Goal: Transaction & Acquisition: Register for event/course

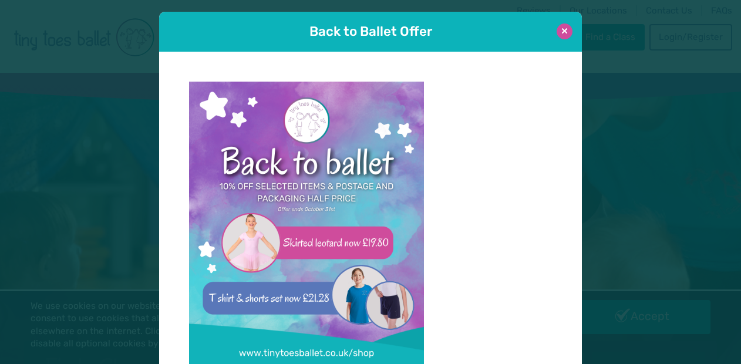
click at [567, 30] on button at bounding box center [564, 31] width 16 height 16
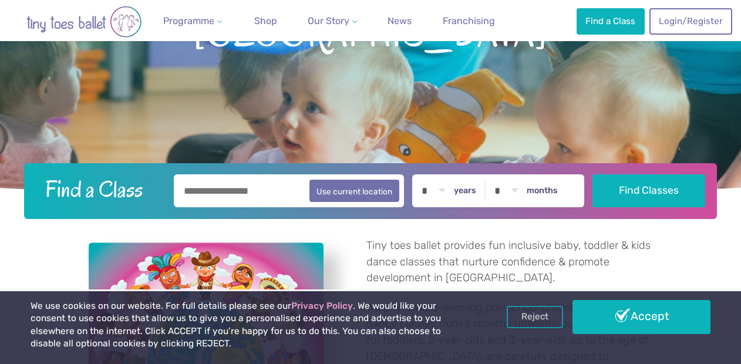
scroll to position [178, 0]
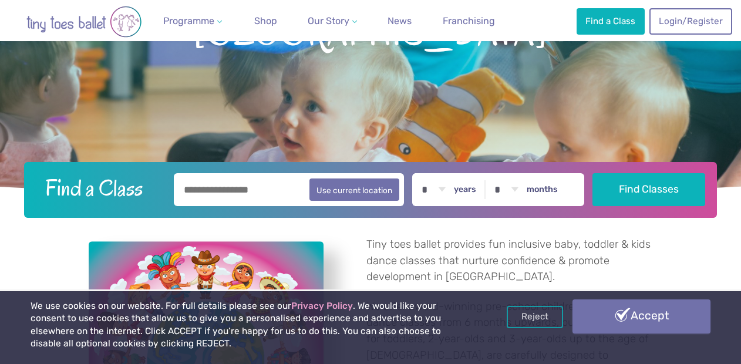
click at [637, 323] on link "Accept" at bounding box center [641, 316] width 138 height 34
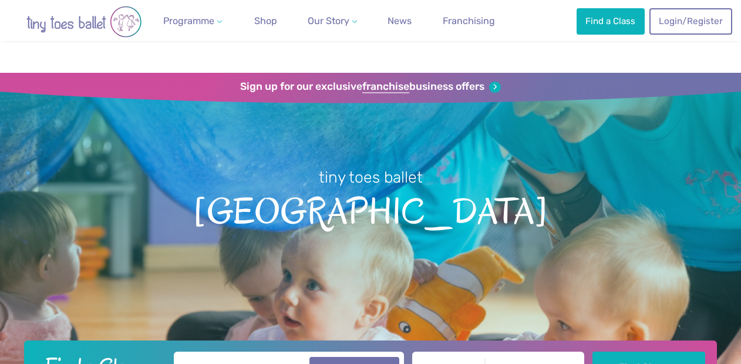
click at [231, 351] on input "text" at bounding box center [289, 367] width 230 height 33
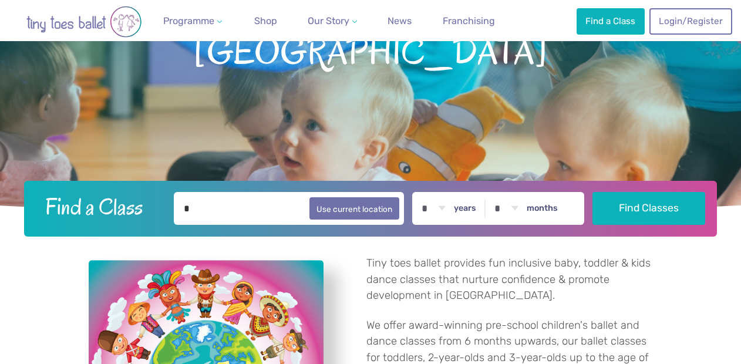
scroll to position [160, 0]
click at [374, 205] on button "Use current location" at bounding box center [354, 208] width 90 height 22
type input "**********"
select select "*"
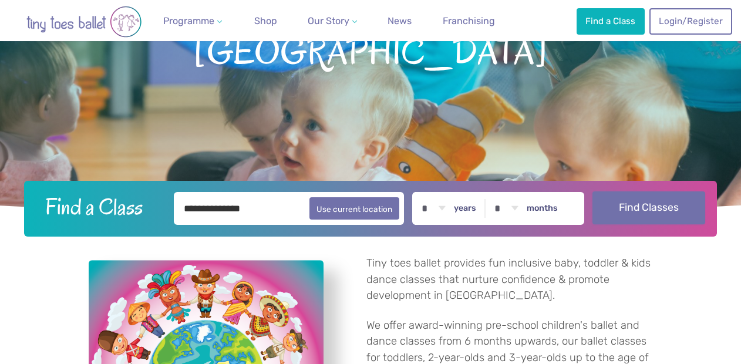
click at [655, 209] on button "Find Classes" at bounding box center [648, 207] width 113 height 33
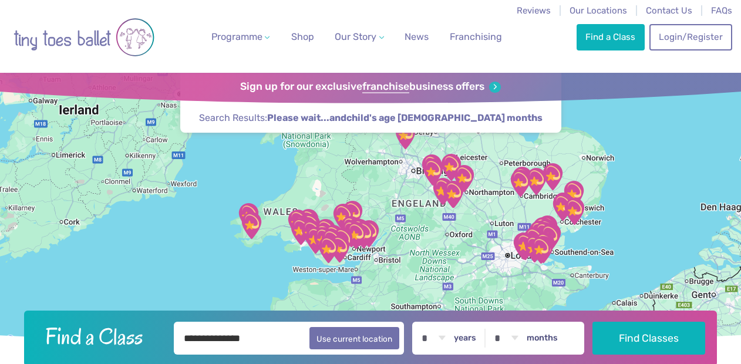
drag, startPoint x: 512, startPoint y: 272, endPoint x: 485, endPoint y: 177, distance: 98.8
click at [485, 177] on div at bounding box center [370, 210] width 741 height 275
click at [256, 337] on input "**********" at bounding box center [289, 338] width 230 height 33
type input "*"
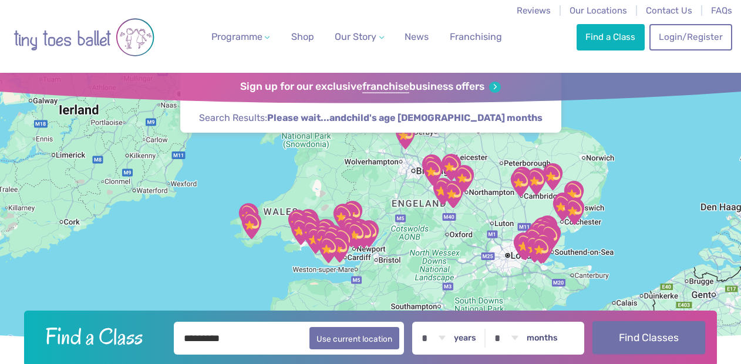
type input "*********"
click at [654, 339] on button "Find Classes" at bounding box center [648, 337] width 113 height 33
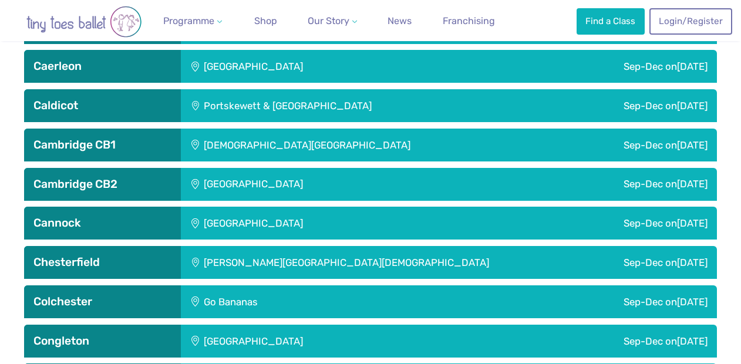
scroll to position [847, 0]
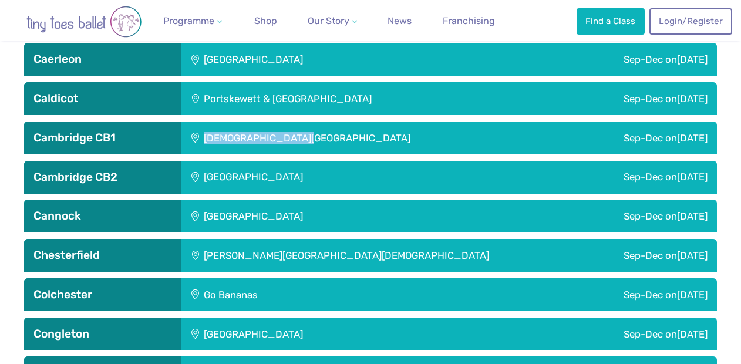
drag, startPoint x: 302, startPoint y: 138, endPoint x: 198, endPoint y: 138, distance: 103.9
click at [198, 138] on div "St Matthew's Church" at bounding box center [368, 137] width 374 height 33
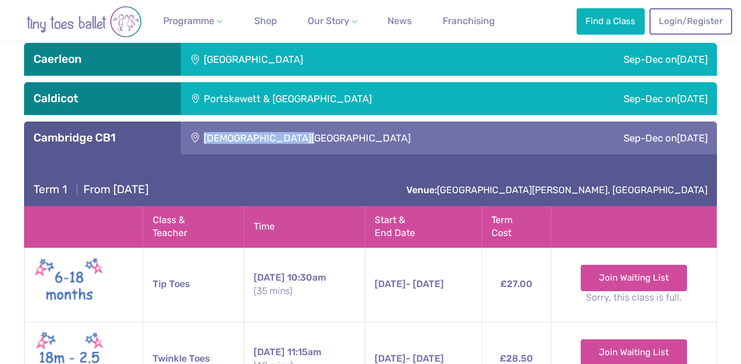
copy div "St Matthew's Church"
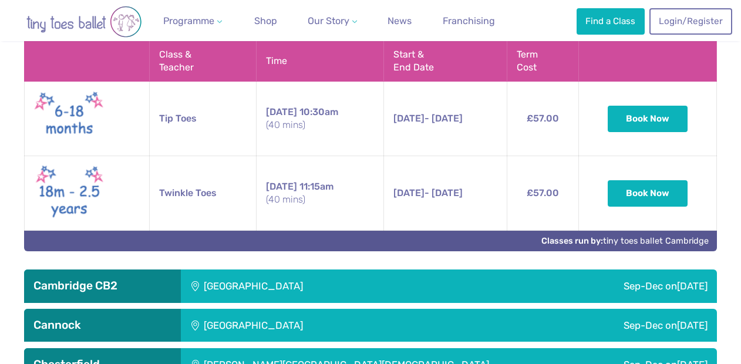
scroll to position [1257, 0]
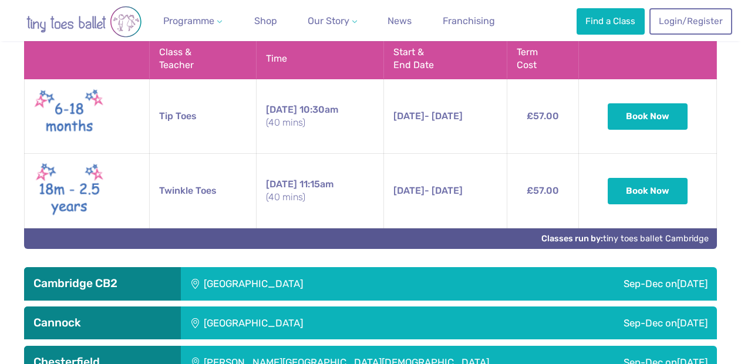
click at [211, 275] on div "Trumpington Village Hall" at bounding box center [331, 283] width 300 height 33
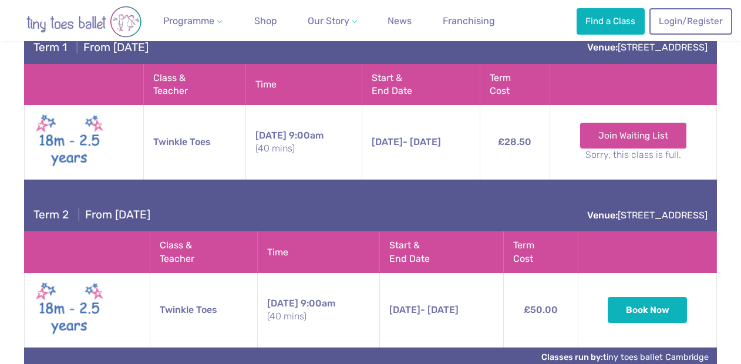
scroll to position [1547, 0]
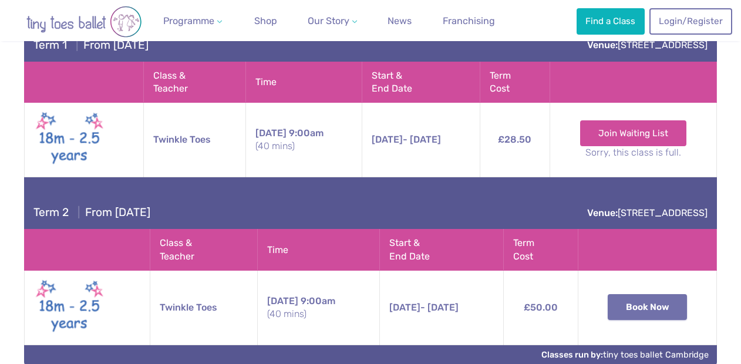
click at [634, 300] on button "Book Now" at bounding box center [647, 307] width 80 height 26
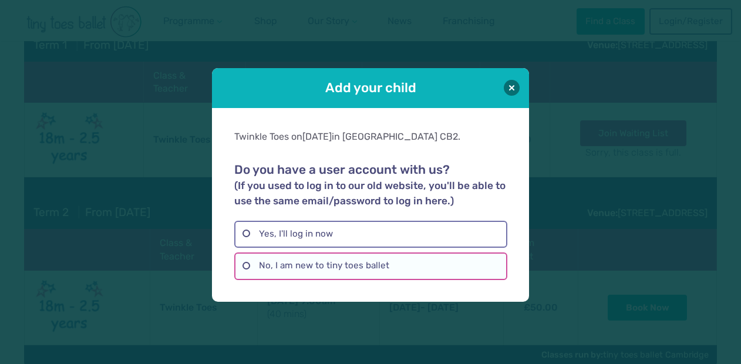
click at [277, 264] on label "No, I am new to tiny toes ballet" at bounding box center [370, 265] width 272 height 27
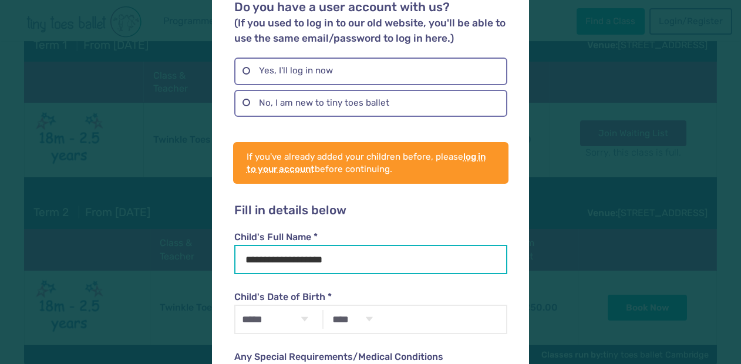
scroll to position [171, 0]
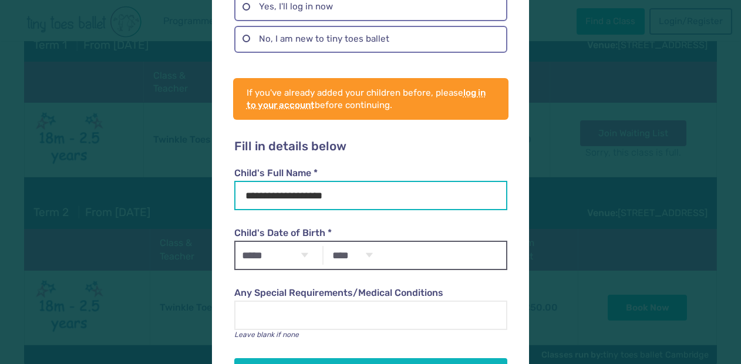
type input "**********"
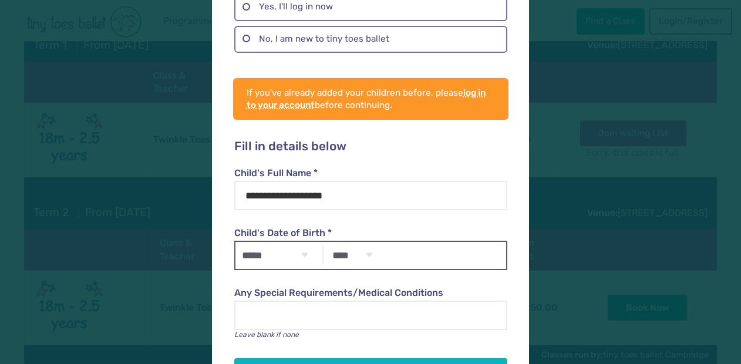
select select "*"
select select "****"
click at [407, 250] on div "***** ******* ******** ***** ***** *** **** **** ****** ********* ******* *****…" at bounding box center [370, 255] width 272 height 29
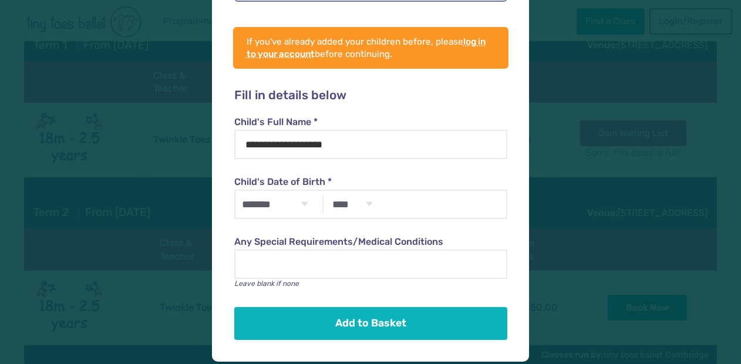
scroll to position [221, 0]
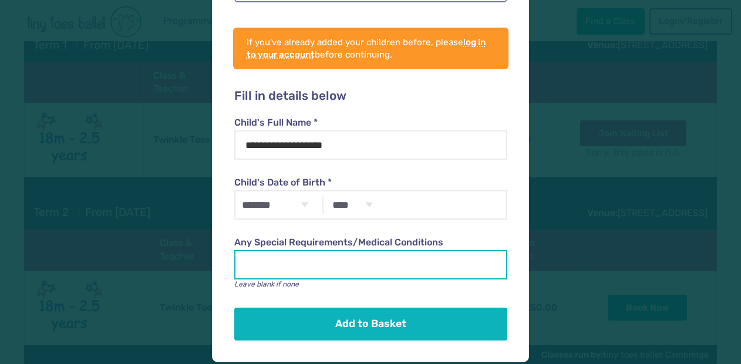
click at [269, 261] on input "Any Special Requirements/Medical Conditions" at bounding box center [370, 264] width 272 height 29
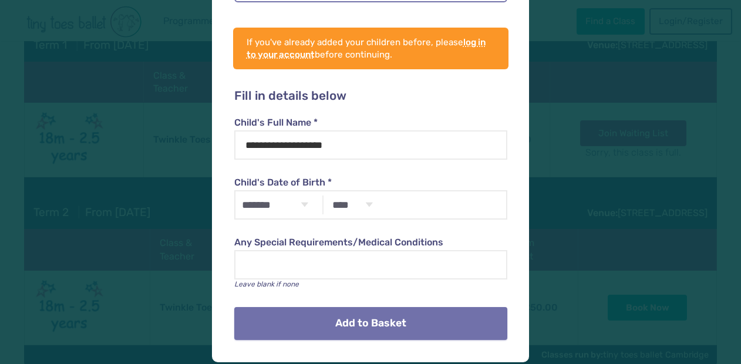
click at [332, 319] on button "Add to Basket" at bounding box center [370, 323] width 272 height 33
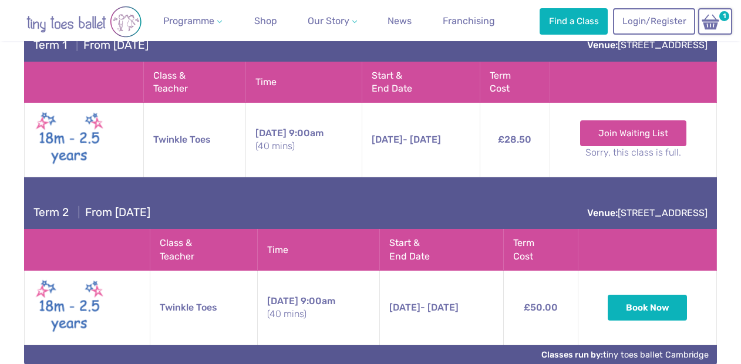
scroll to position [1169, 0]
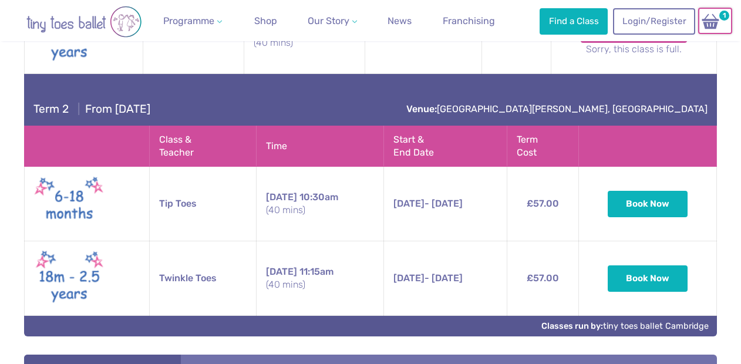
click at [713, 16] on img at bounding box center [710, 21] width 22 height 17
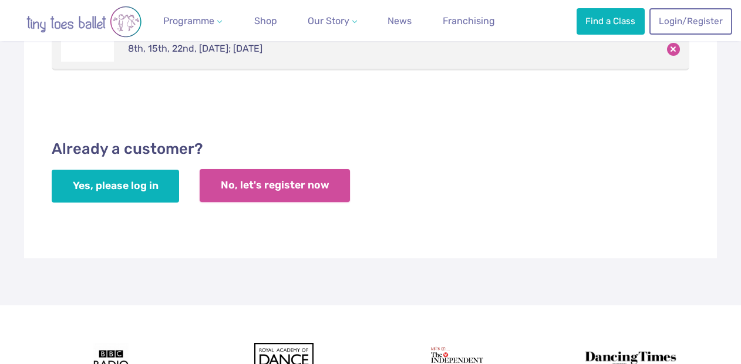
scroll to position [309, 0]
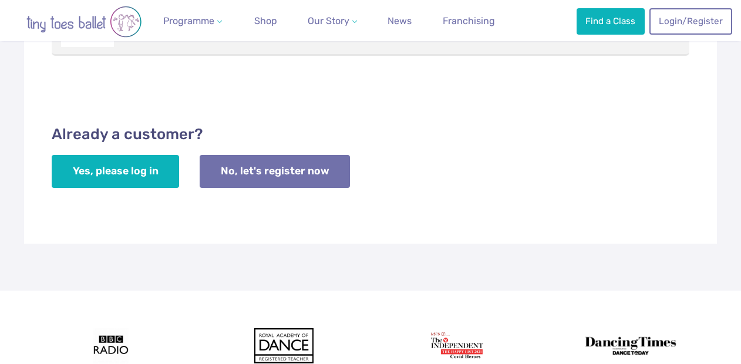
click at [266, 169] on link "No, let's register now" at bounding box center [275, 171] width 150 height 33
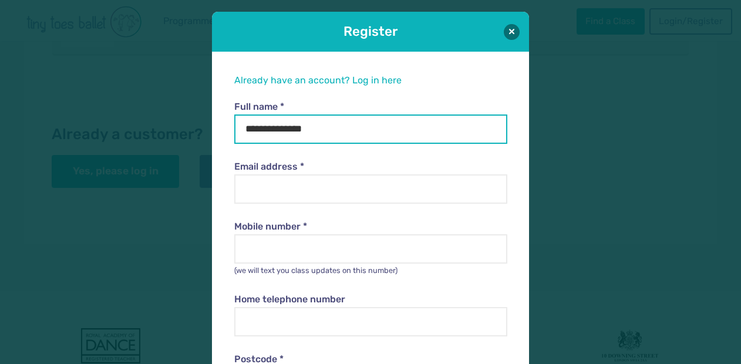
type input "**********"
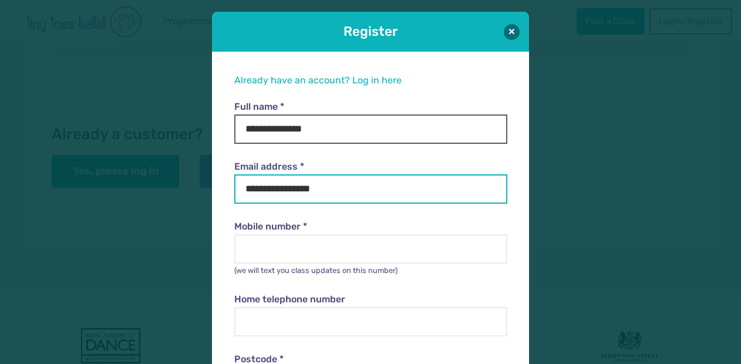
type input "**********"
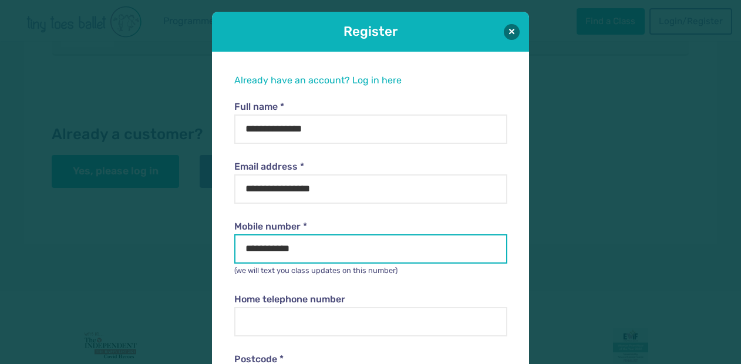
type input "**********"
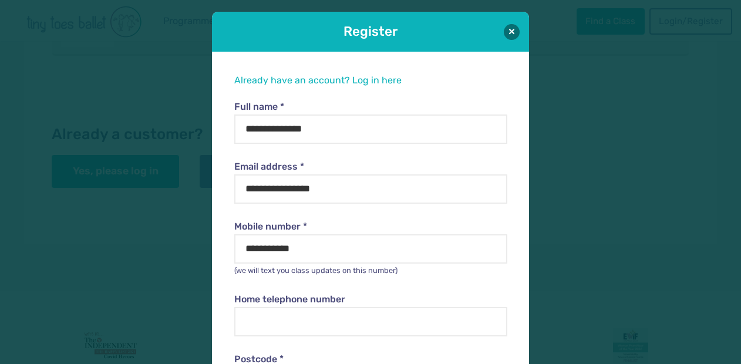
click at [493, 276] on div "Home telephone number" at bounding box center [370, 306] width 272 height 60
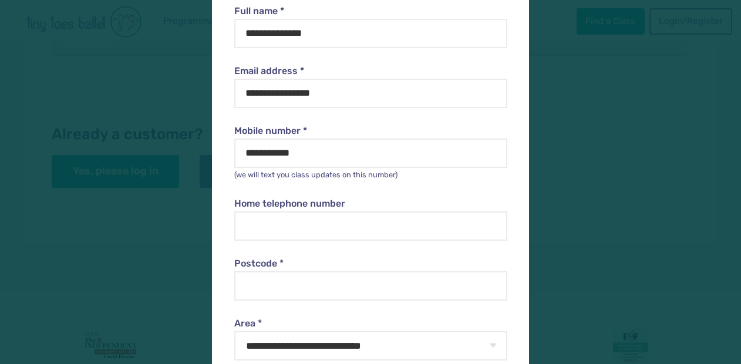
scroll to position [120, 0]
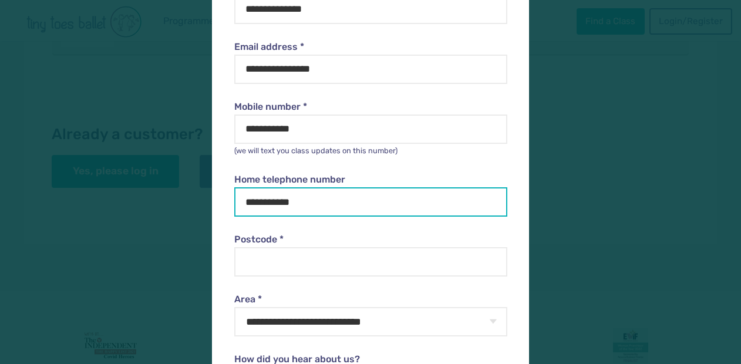
type input "**********"
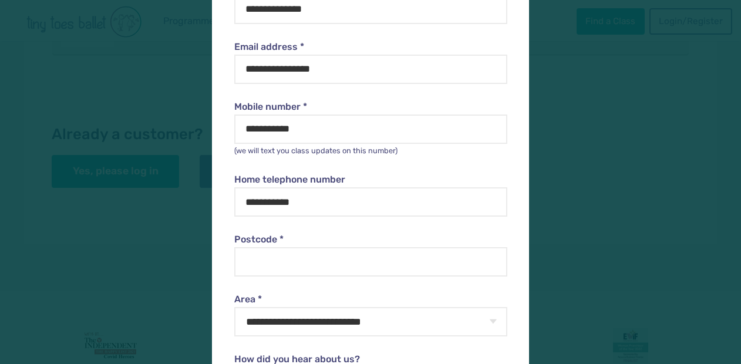
click at [474, 236] on label "Postcode *" at bounding box center [370, 239] width 272 height 13
click at [474, 247] on input "Postcode *" at bounding box center [370, 261] width 272 height 29
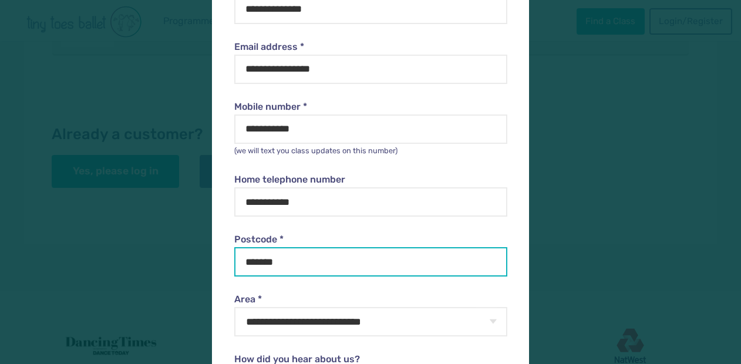
type input "*******"
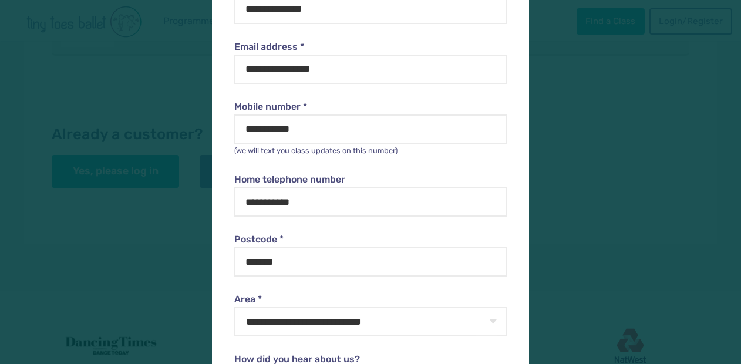
click at [369, 296] on label "Area *" at bounding box center [370, 299] width 272 height 13
click at [369, 307] on select "**********" at bounding box center [370, 321] width 272 height 29
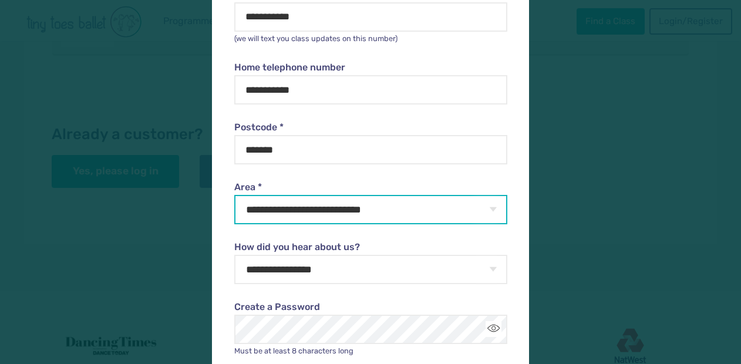
scroll to position [236, 0]
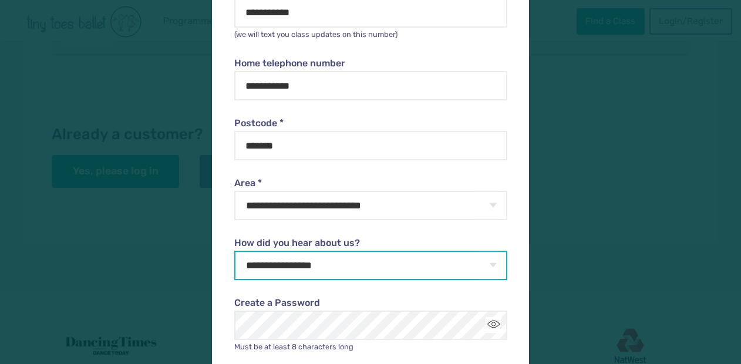
select select "**********"
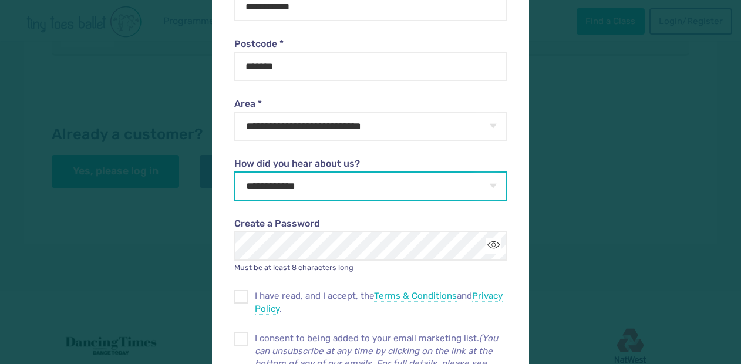
scroll to position [319, 0]
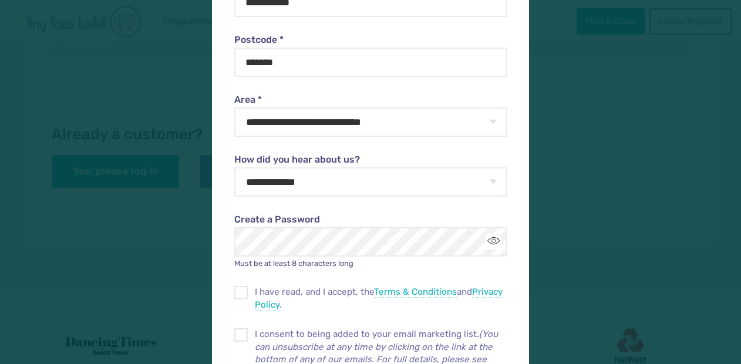
drag, startPoint x: 324, startPoint y: 267, endPoint x: 280, endPoint y: 255, distance: 45.5
click at [276, 239] on form "**********" at bounding box center [370, 131] width 272 height 701
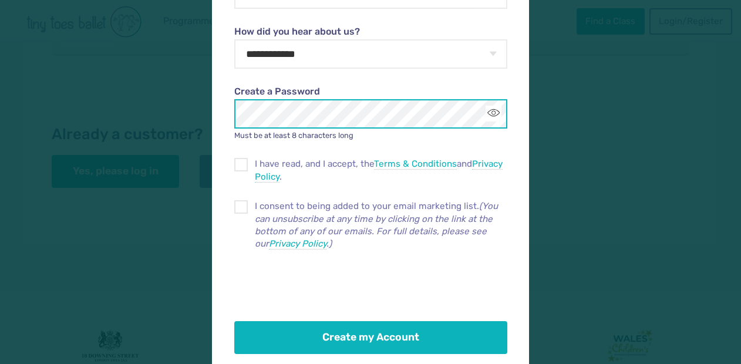
scroll to position [454, 0]
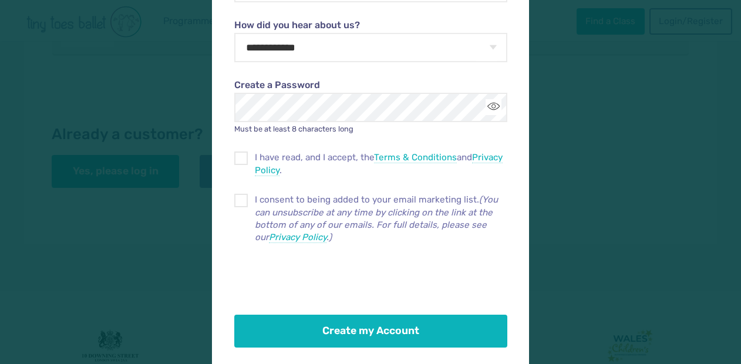
click at [241, 155] on span at bounding box center [241, 160] width 12 height 11
click at [241, 197] on span at bounding box center [241, 202] width 12 height 11
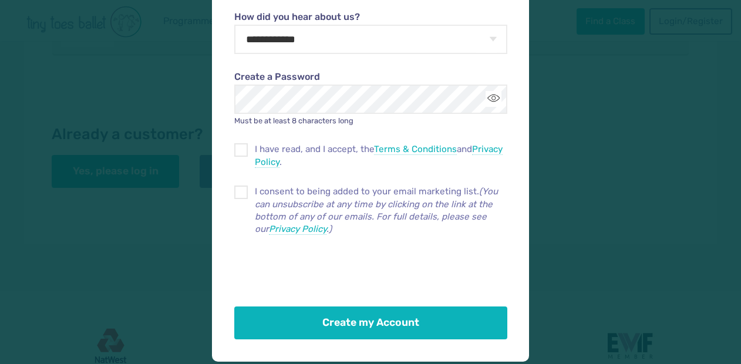
scroll to position [461, 0]
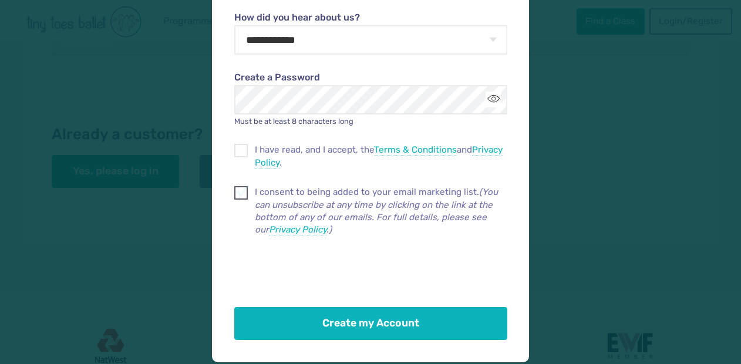
click at [238, 190] on span at bounding box center [241, 195] width 12 height 11
click at [243, 191] on span at bounding box center [241, 195] width 12 height 11
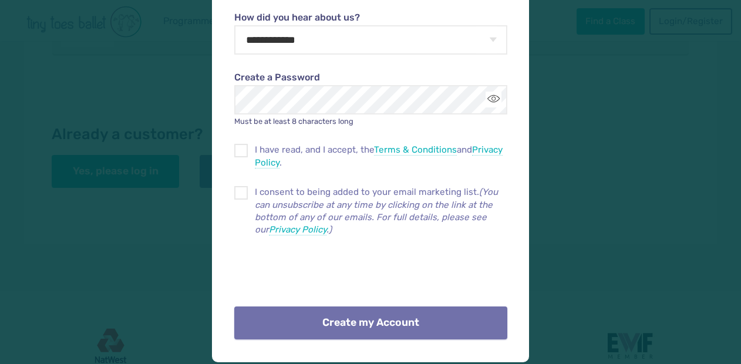
click at [342, 322] on button "Create my Account" at bounding box center [370, 322] width 272 height 33
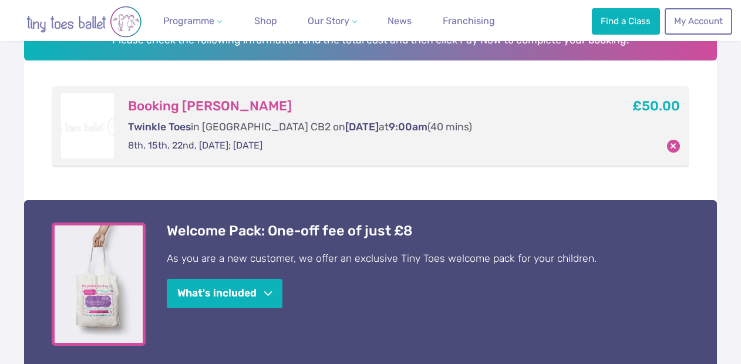
scroll to position [198, 0]
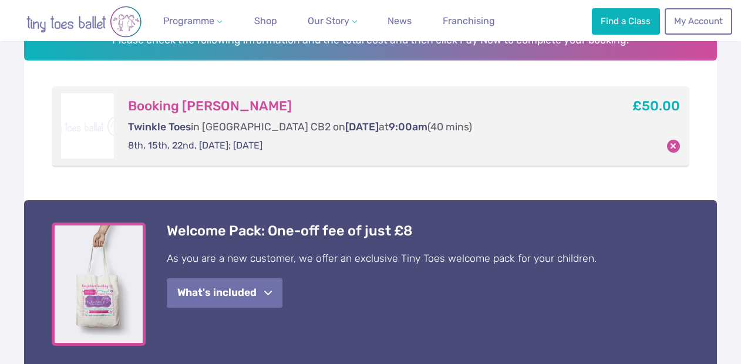
click at [231, 289] on button "What's included" at bounding box center [225, 293] width 116 height 30
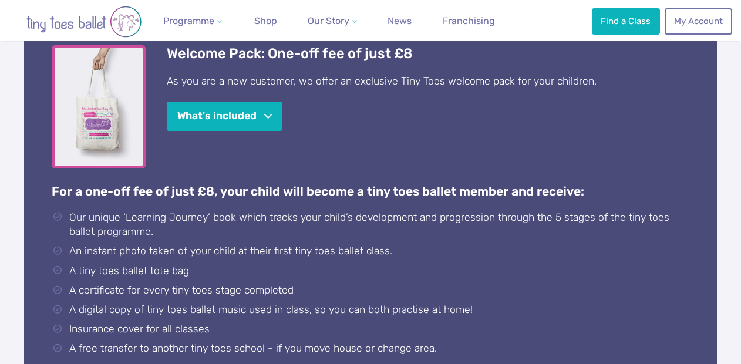
scroll to position [369, 0]
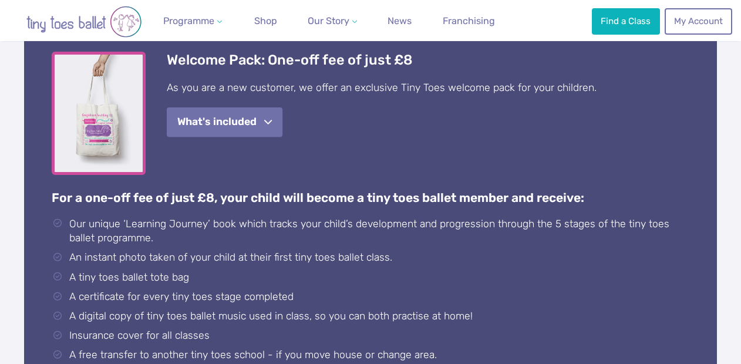
click at [229, 107] on button "What's included" at bounding box center [225, 122] width 116 height 30
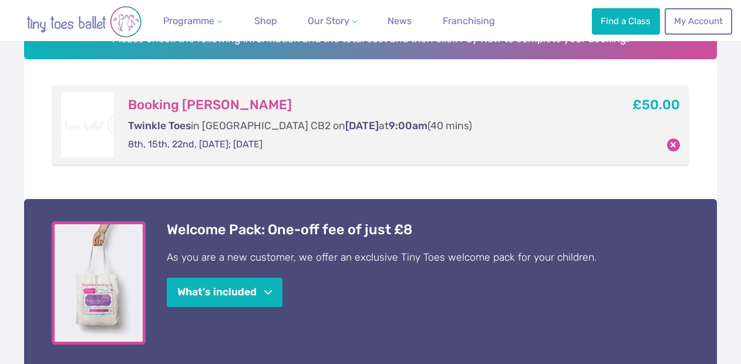
scroll to position [0, 0]
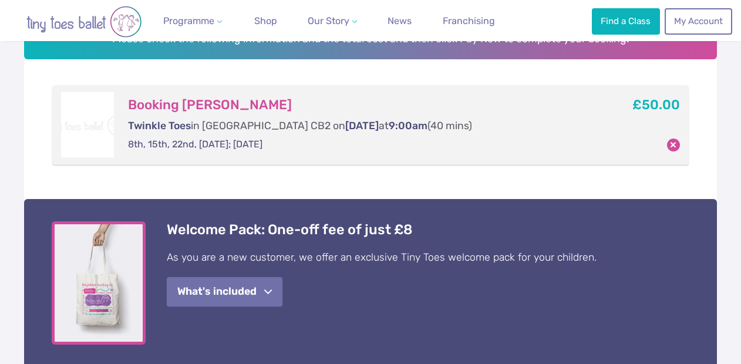
click at [253, 291] on button "What's included" at bounding box center [225, 292] width 116 height 30
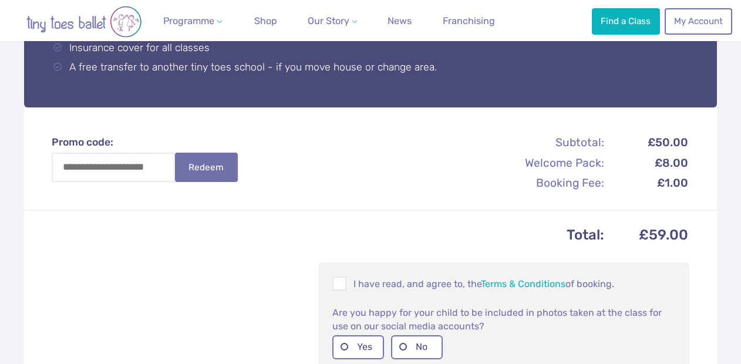
scroll to position [661, 0]
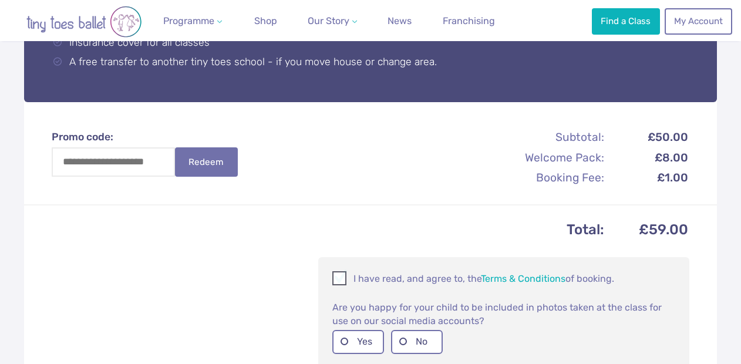
click at [337, 275] on span at bounding box center [339, 280] width 13 height 11
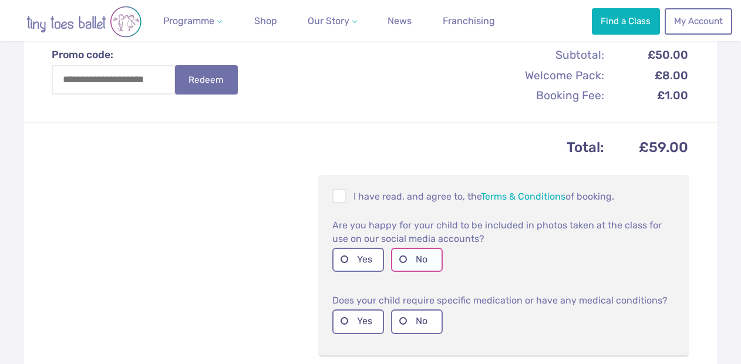
click at [414, 253] on label "No" at bounding box center [417, 260] width 52 height 24
click at [424, 319] on label "No" at bounding box center [417, 321] width 52 height 24
click at [364, 248] on label "Yes" at bounding box center [358, 260] width 52 height 24
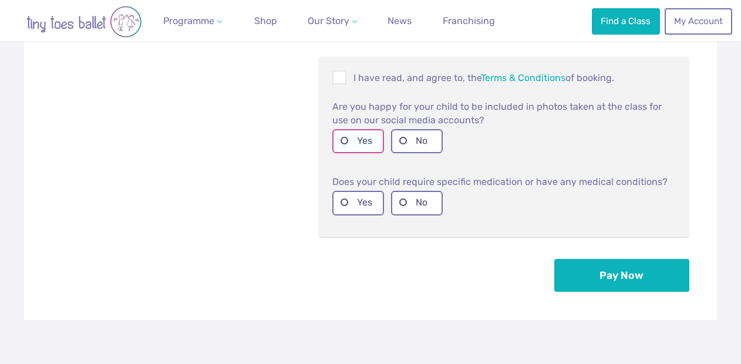
scroll to position [864, 0]
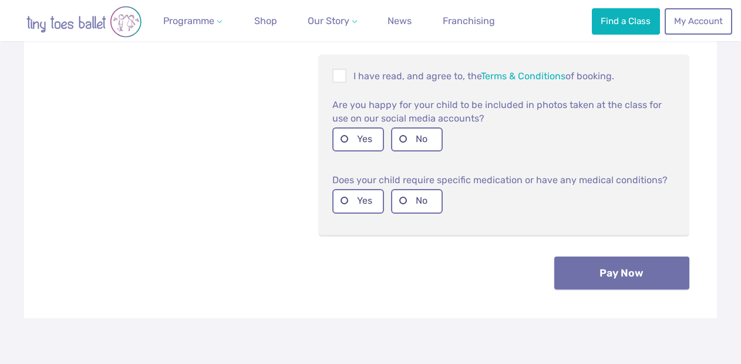
click at [624, 269] on button "Pay Now" at bounding box center [621, 272] width 135 height 33
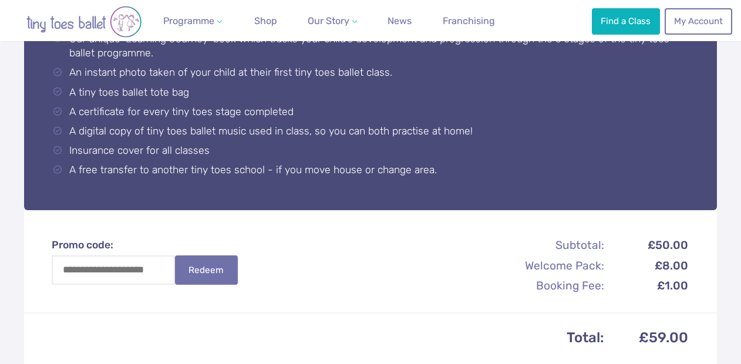
scroll to position [513, 0]
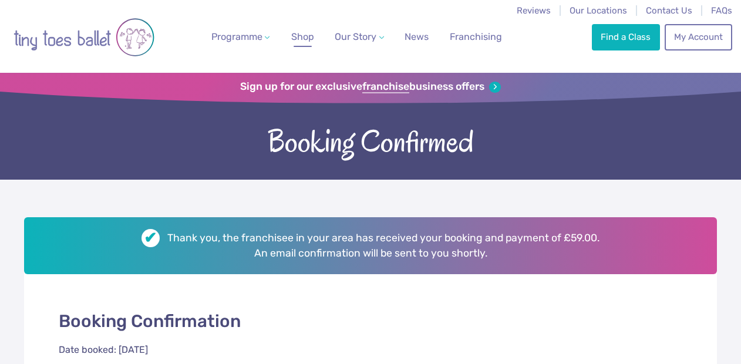
click at [307, 37] on span "Shop" at bounding box center [302, 36] width 23 height 11
